Goal: Information Seeking & Learning: Understand process/instructions

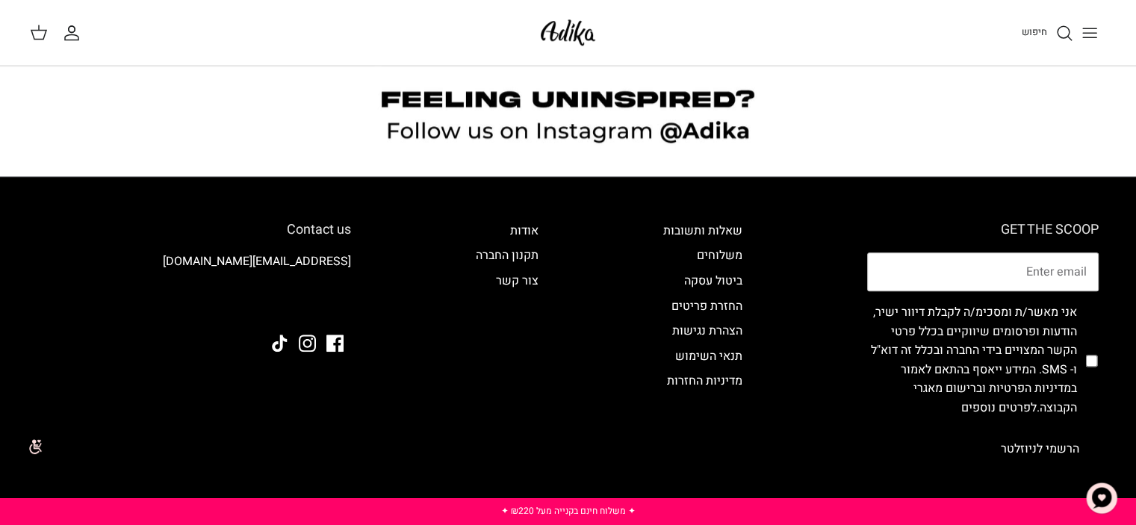
scroll to position [1420, 0]
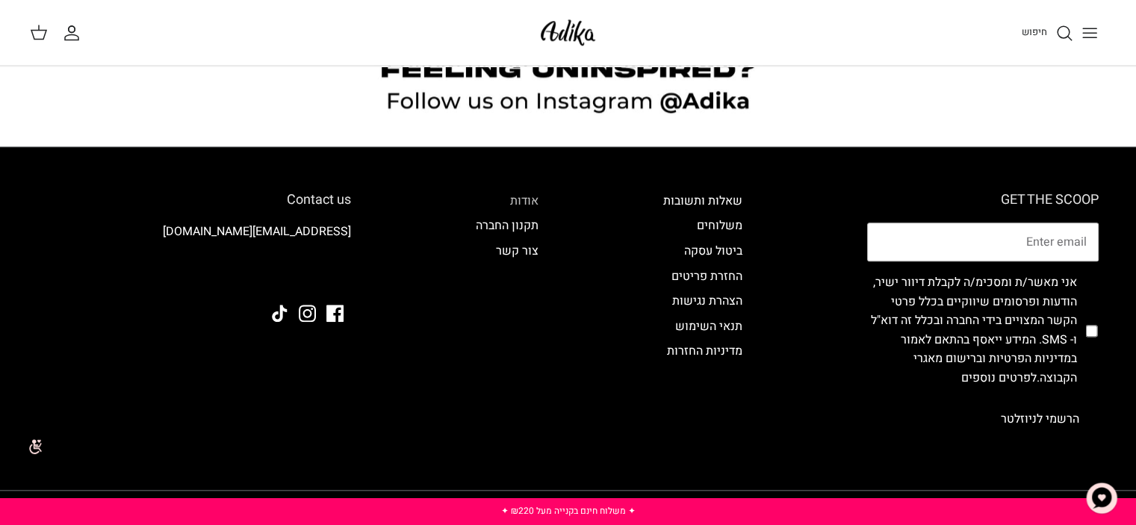
click at [529, 199] on link "אודות" at bounding box center [524, 201] width 28 height 18
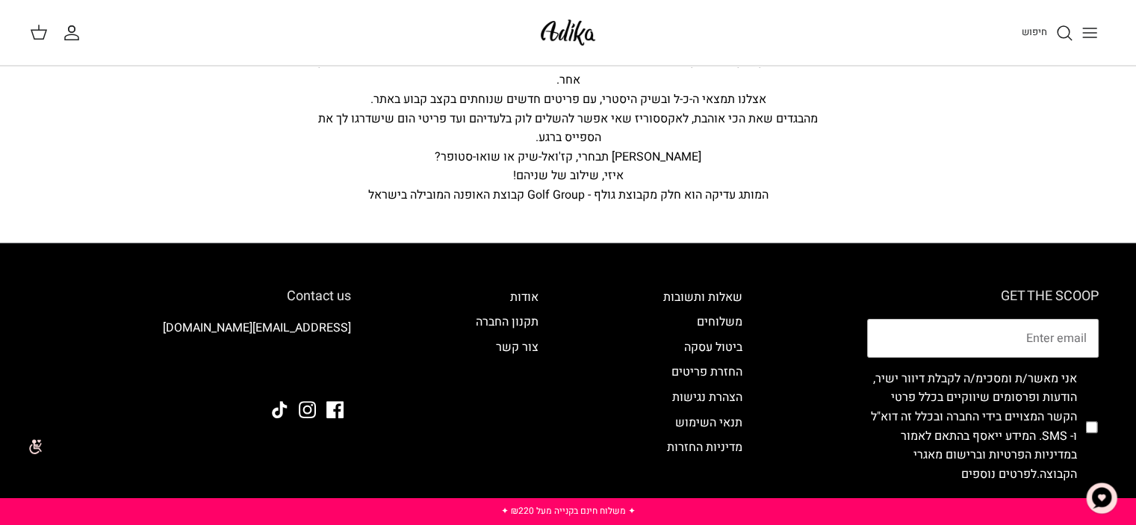
scroll to position [117, 0]
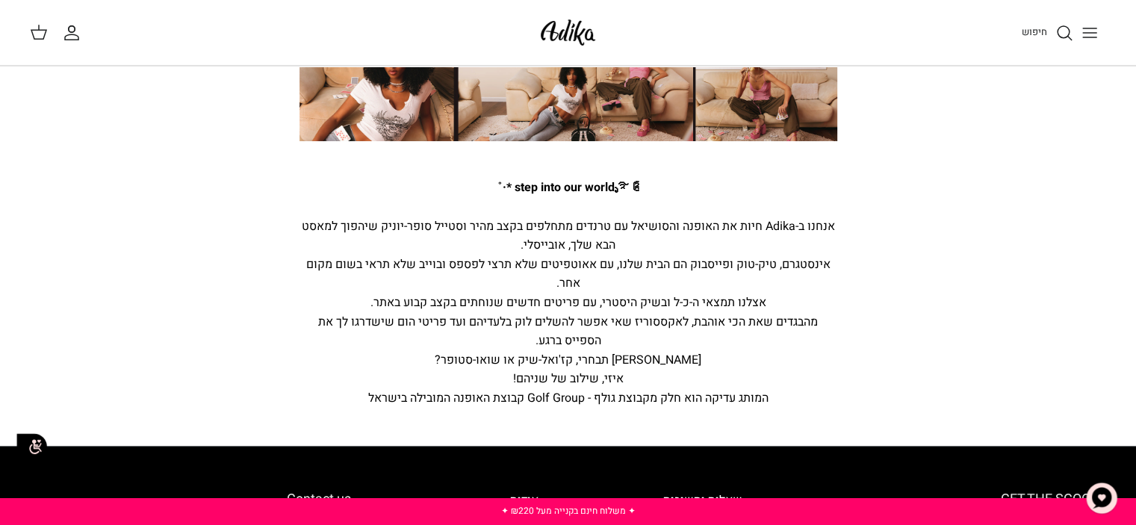
click at [1095, 24] on icon "Toggle menu" at bounding box center [1090, 33] width 18 height 18
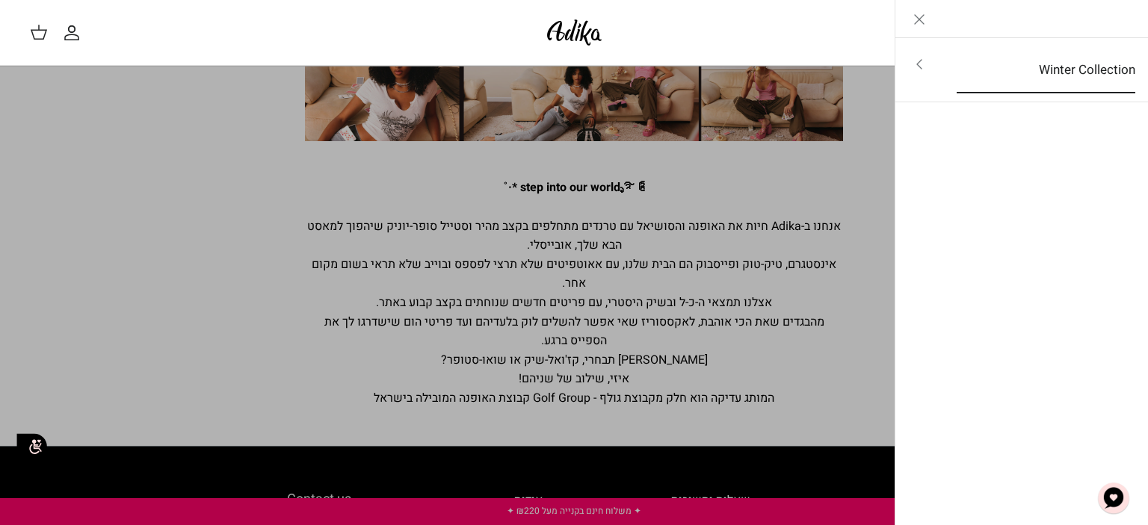
click at [956, 74] on link "Winter Collection" at bounding box center [1045, 70] width 205 height 46
click at [915, 19] on icon "Close" at bounding box center [919, 19] width 18 height 18
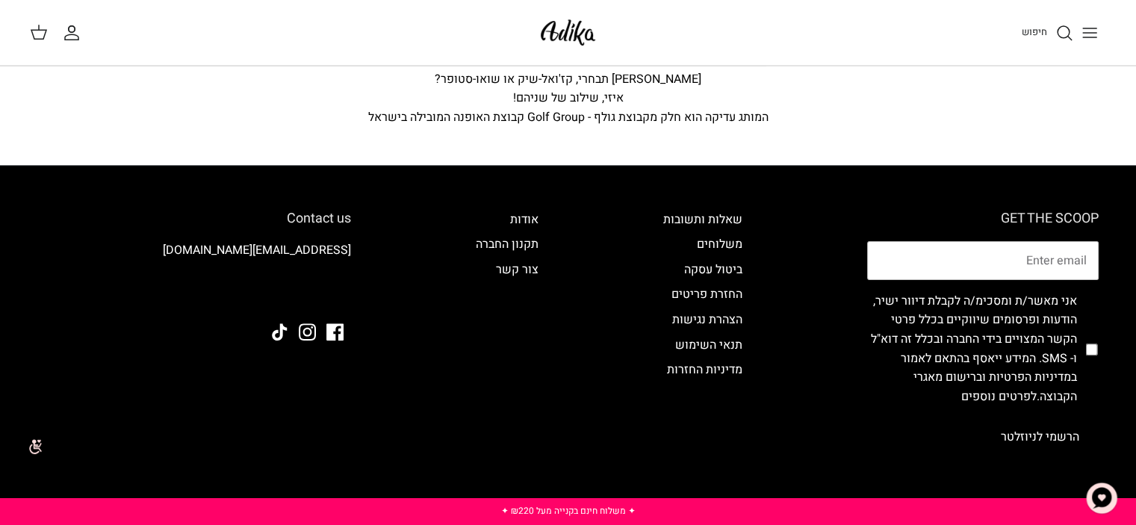
scroll to position [490, 0]
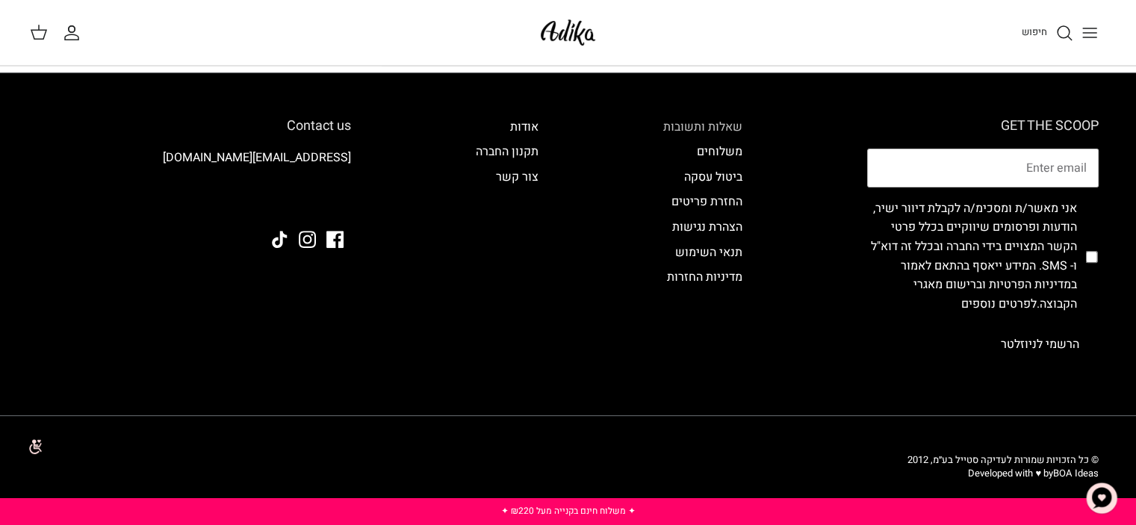
click at [723, 126] on link "שאלות ותשובות" at bounding box center [702, 127] width 79 height 18
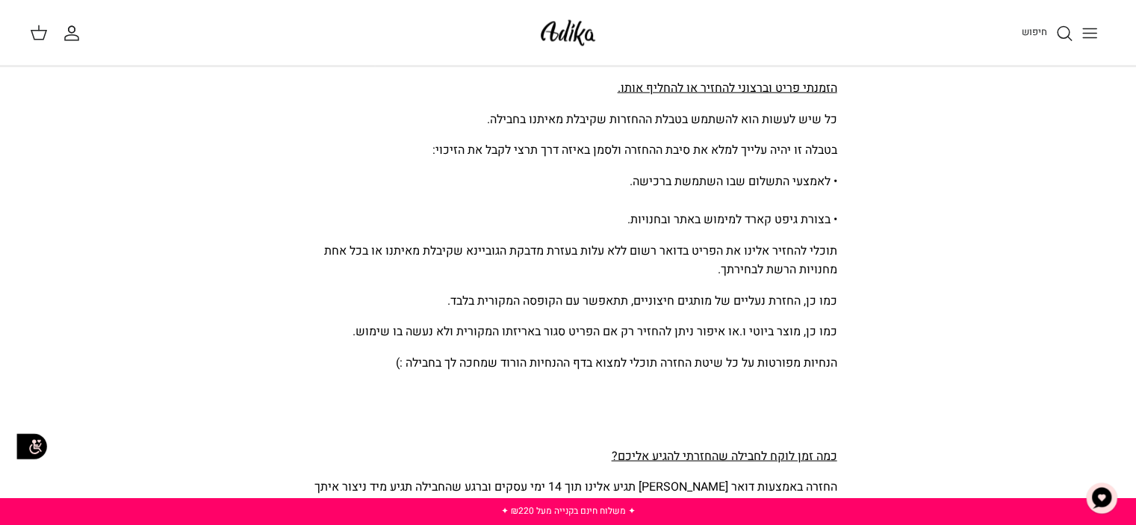
scroll to position [2765, 0]
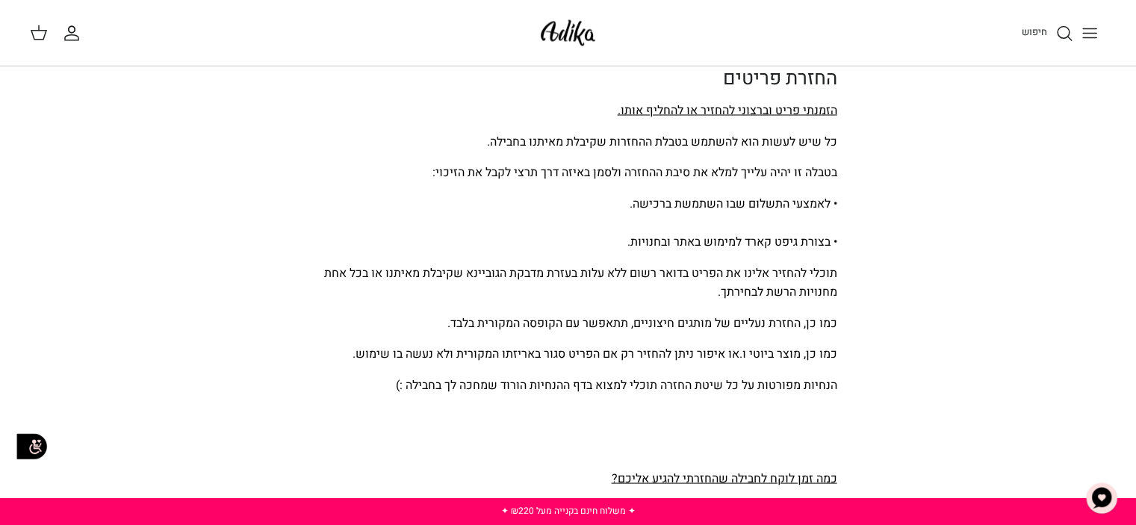
click at [784, 270] on span "תוכלי להחזיר אלינו את הפריט בדואר רשום ללא עלות בעזרת מדבקת הגוביינא שקיבלת מאי…" at bounding box center [580, 282] width 513 height 37
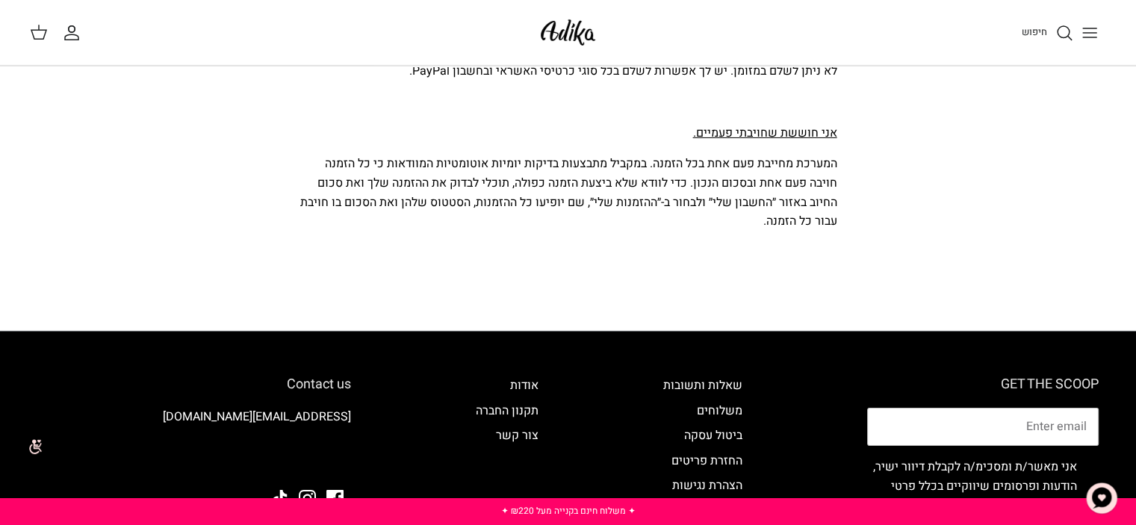
scroll to position [5081, 0]
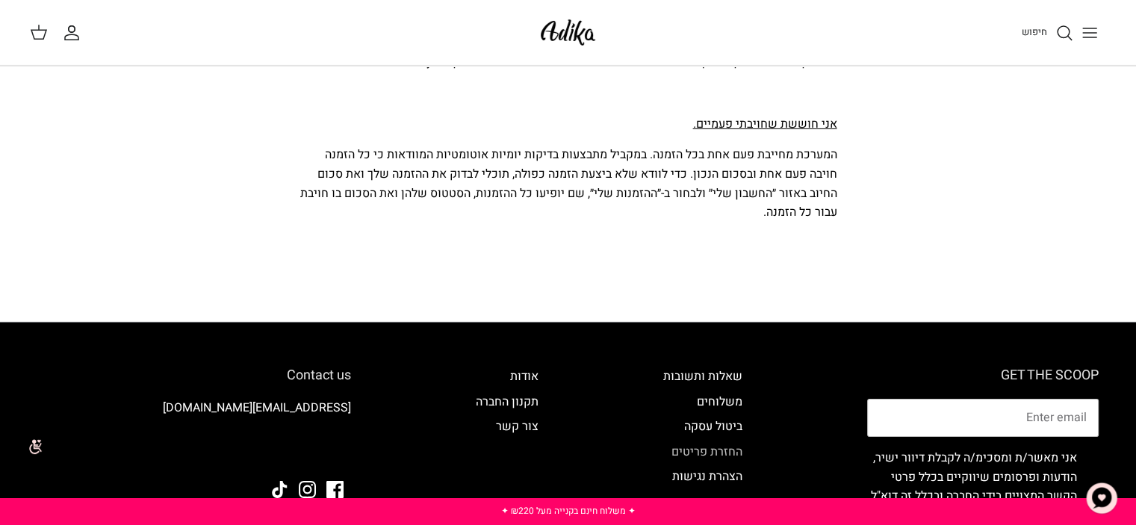
click at [714, 443] on link "החזרת פריטים" at bounding box center [707, 452] width 71 height 18
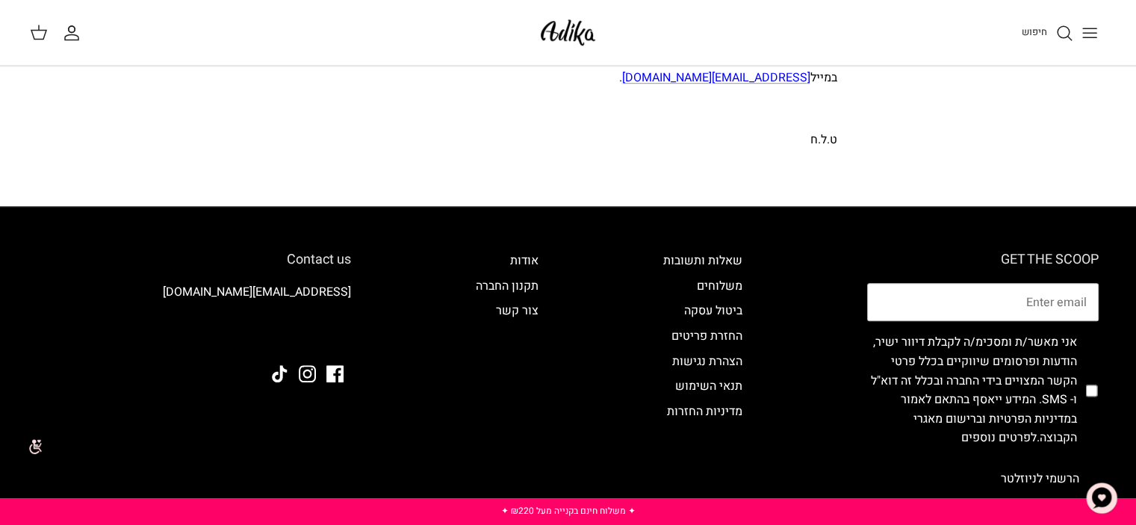
scroll to position [1121, 0]
